Goal: Task Accomplishment & Management: Manage account settings

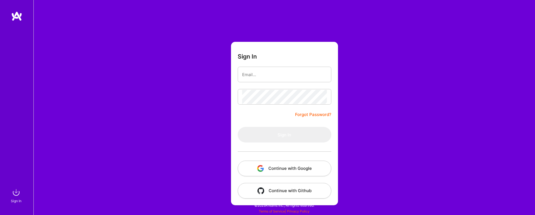
click at [281, 174] on button "Continue with Google" at bounding box center [285, 169] width 94 height 16
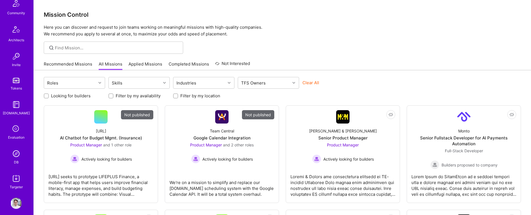
scroll to position [140, 0]
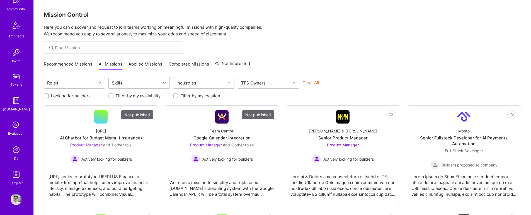
click at [15, 145] on img at bounding box center [16, 149] width 11 height 11
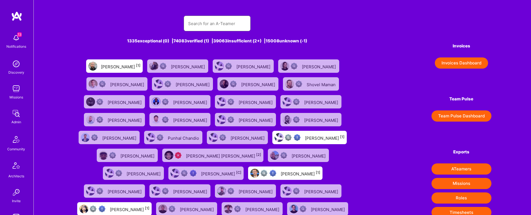
click at [203, 24] on input "text" at bounding box center [217, 23] width 58 height 14
type input "[PERSON_NAME]"
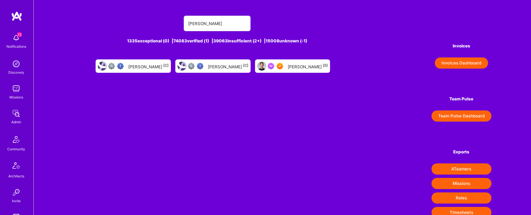
click at [294, 66] on div "[PERSON_NAME] [0]" at bounding box center [308, 65] width 40 height 7
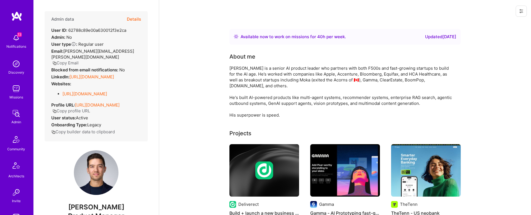
click at [134, 21] on button "Details" at bounding box center [134, 19] width 14 height 16
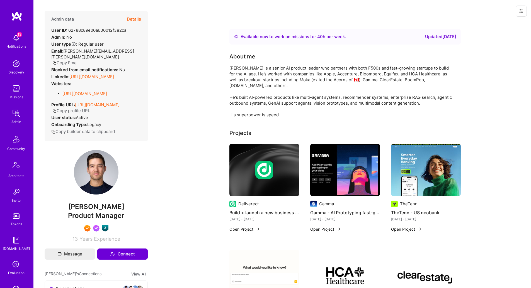
click at [131, 20] on button "Details" at bounding box center [134, 19] width 14 height 16
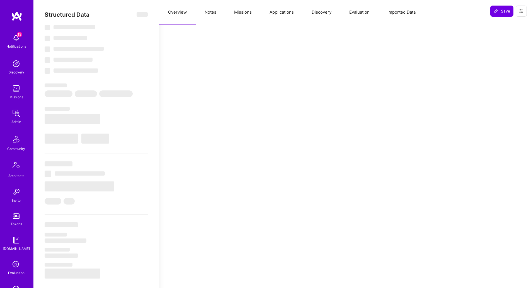
select select "Right Now"
select select "7"
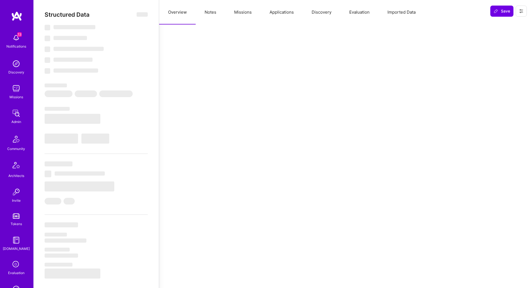
select select "CA"
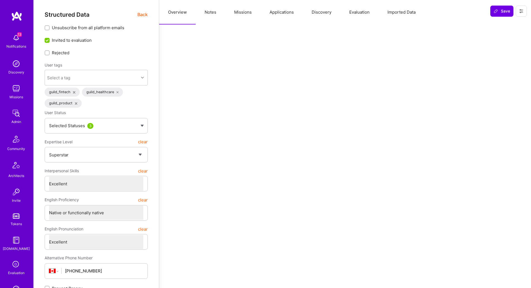
click at [247, 12] on button "Missions" at bounding box center [242, 12] width 35 height 25
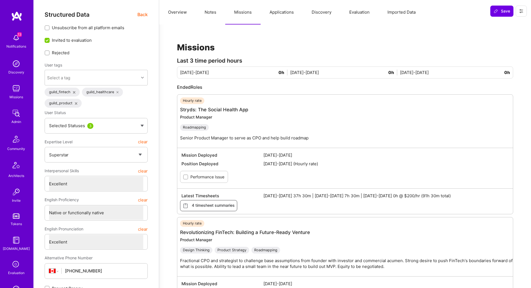
click at [280, 16] on button "Applications" at bounding box center [282, 12] width 42 height 25
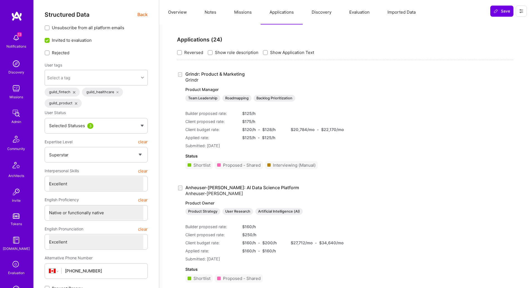
click at [326, 13] on button "Discovery" at bounding box center [322, 12] width 38 height 25
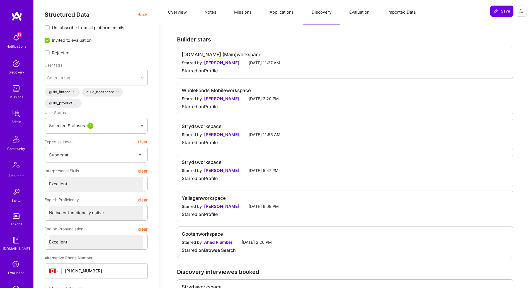
click at [347, 12] on button "Evaluation" at bounding box center [359, 12] width 38 height 25
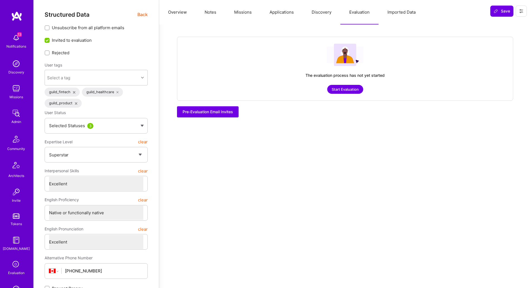
click at [396, 12] on button "Imported Data" at bounding box center [401, 12] width 46 height 25
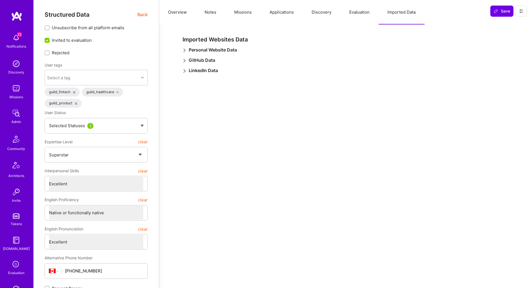
click at [215, 11] on button "Notes" at bounding box center [211, 12] width 30 height 25
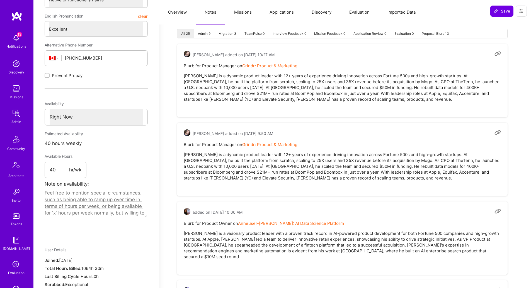
scroll to position [204, 0]
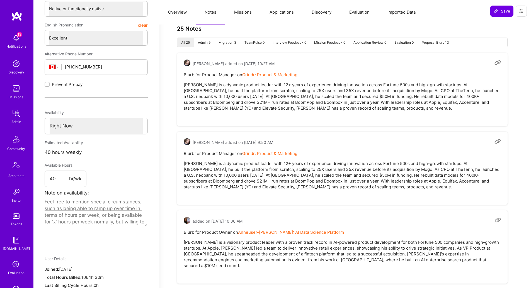
click at [204, 43] on li "Admin 9" at bounding box center [204, 42] width 21 height 9
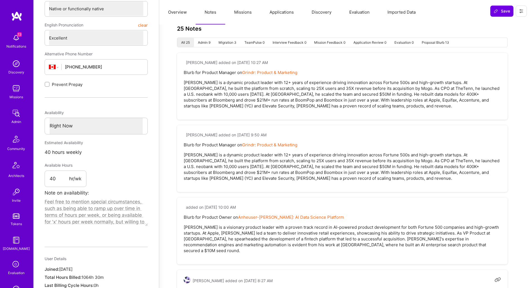
type textarea "x"
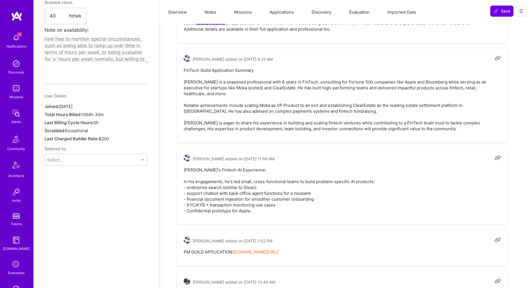
scroll to position [0, 0]
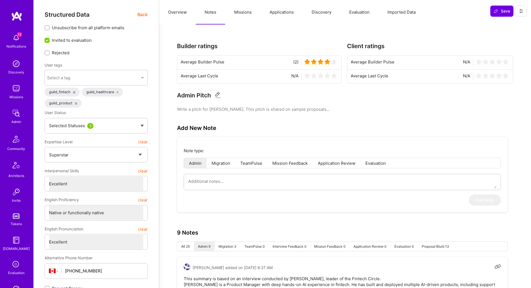
click at [183, 10] on button "Overview" at bounding box center [177, 12] width 37 height 25
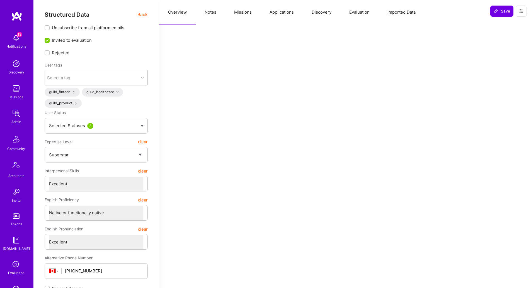
click at [13, 39] on img at bounding box center [16, 37] width 11 height 11
click at [16, 17] on img at bounding box center [16, 16] width 11 height 10
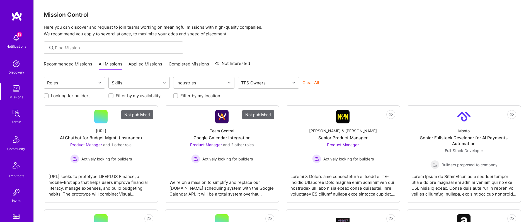
click at [14, 39] on img at bounding box center [16, 37] width 11 height 11
click at [14, 39] on div "13 Notifications Discovery Missions Admin Community Architects Invite Tokens A.…" at bounding box center [16, 178] width 33 height 295
